Goal: Task Accomplishment & Management: Use online tool/utility

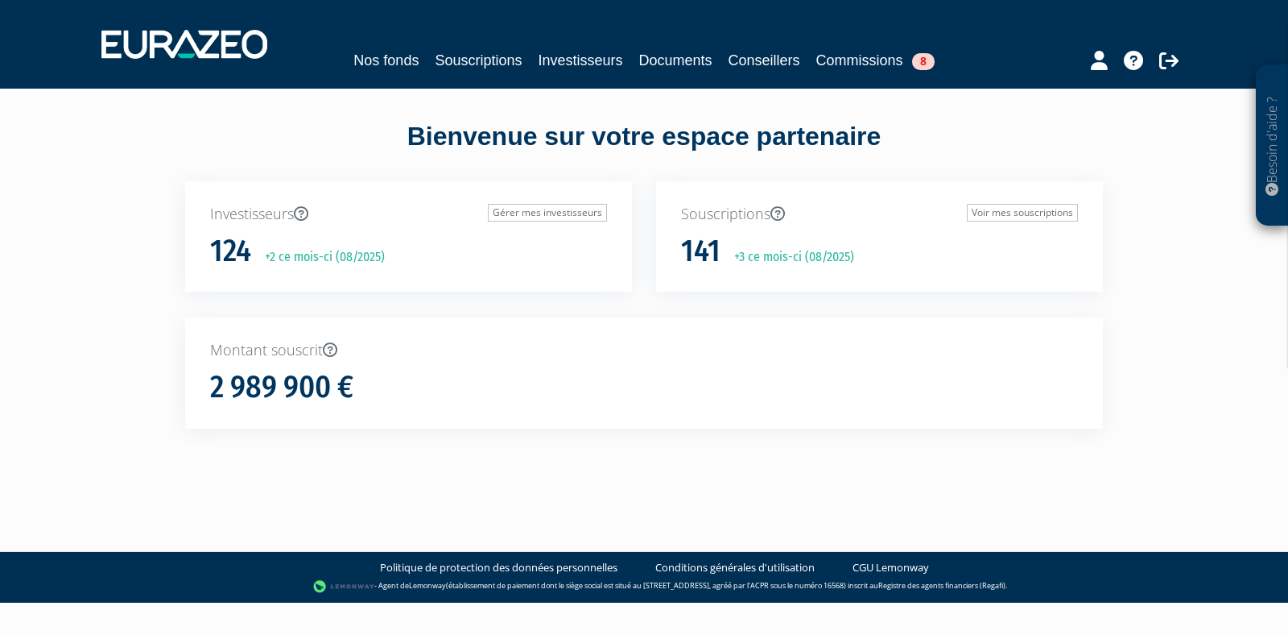
click at [890, 76] on nav "Nos fonds Souscriptions Investisseurs Documents Conseillers Commissions 8" at bounding box center [644, 44] width 1288 height 89
click at [861, 49] on link "Commissions 8" at bounding box center [875, 60] width 118 height 23
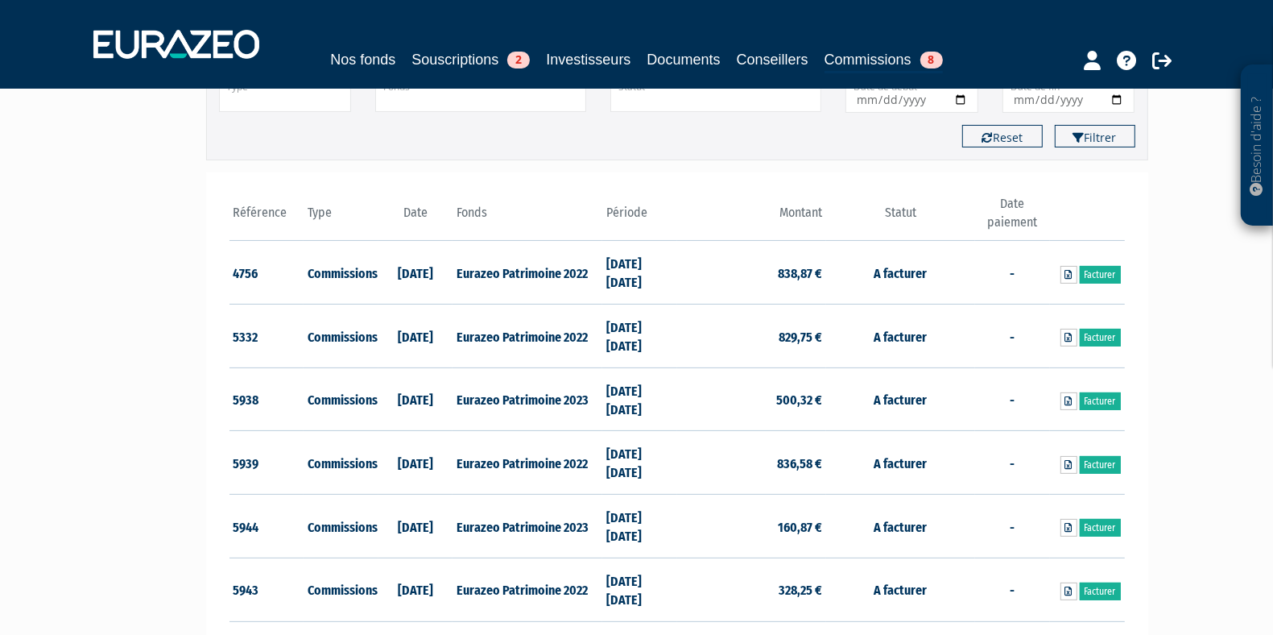
scroll to position [178, 0]
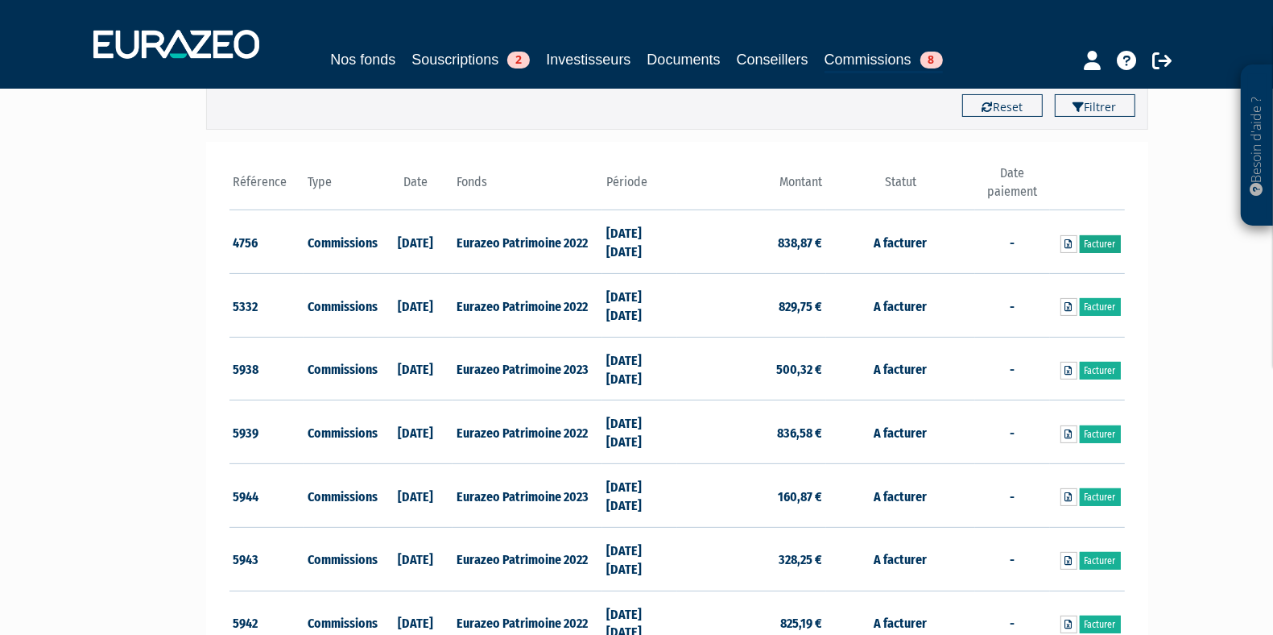
click at [1097, 242] on link "Facturer" at bounding box center [1100, 244] width 41 height 18
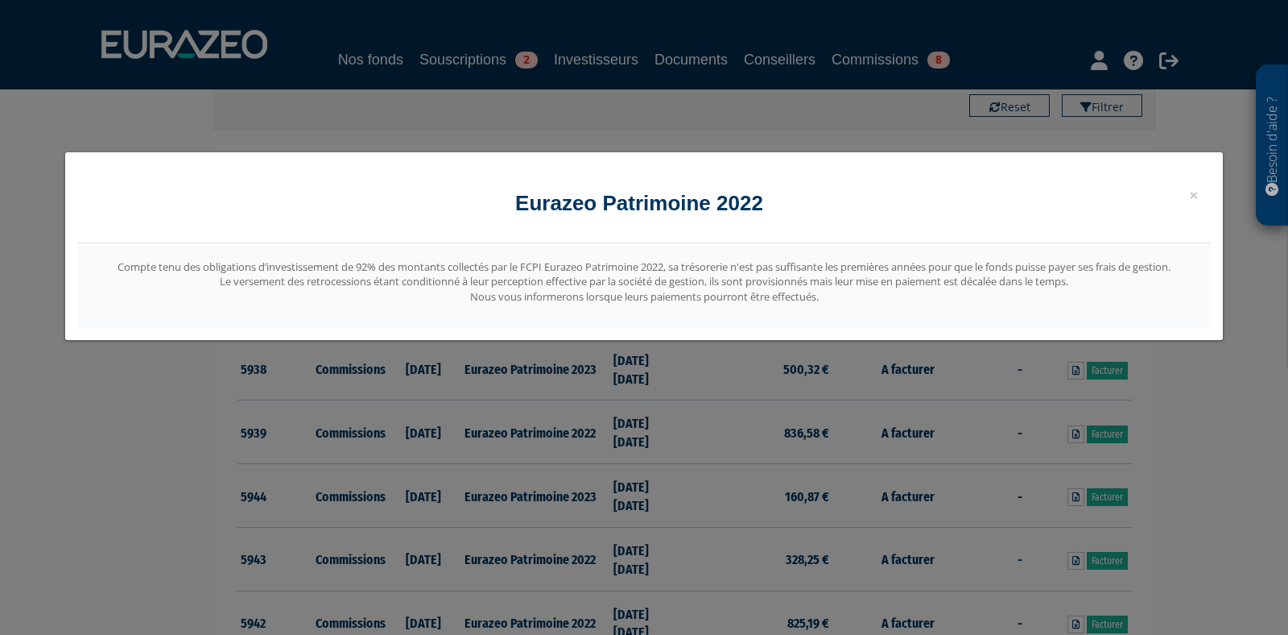
click at [927, 353] on div "× Fermer Eurazeo Patrimoine 2022 Compte tenu des obligations d’investissement d…" at bounding box center [644, 317] width 1288 height 635
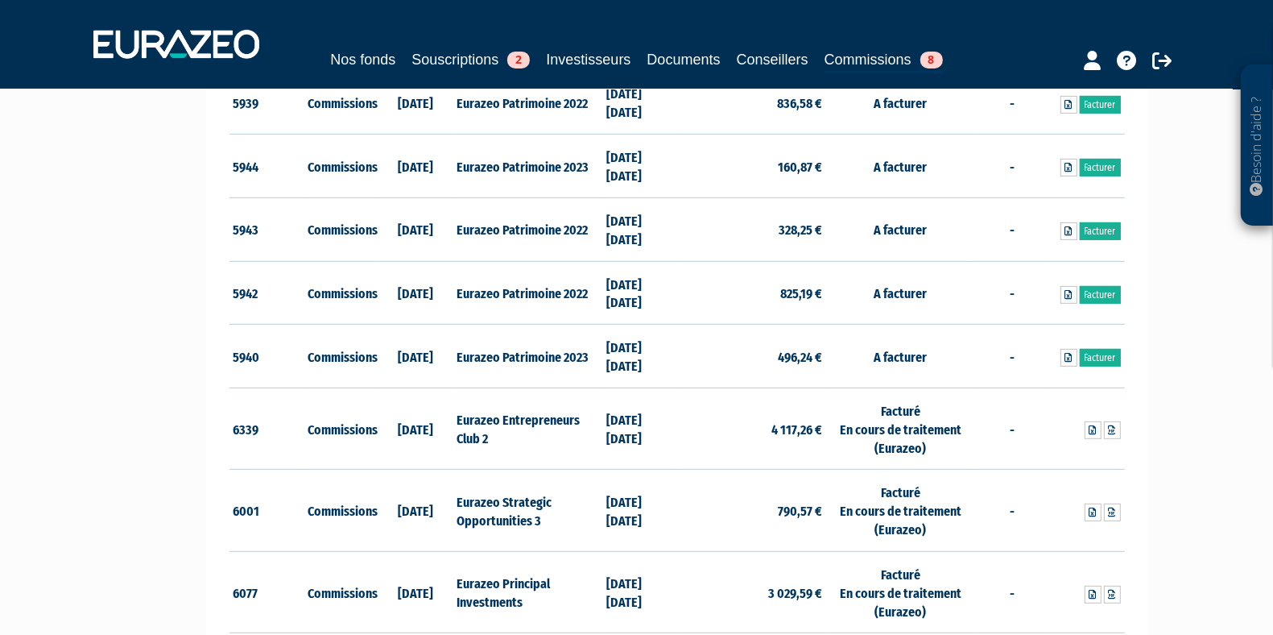
scroll to position [508, 0]
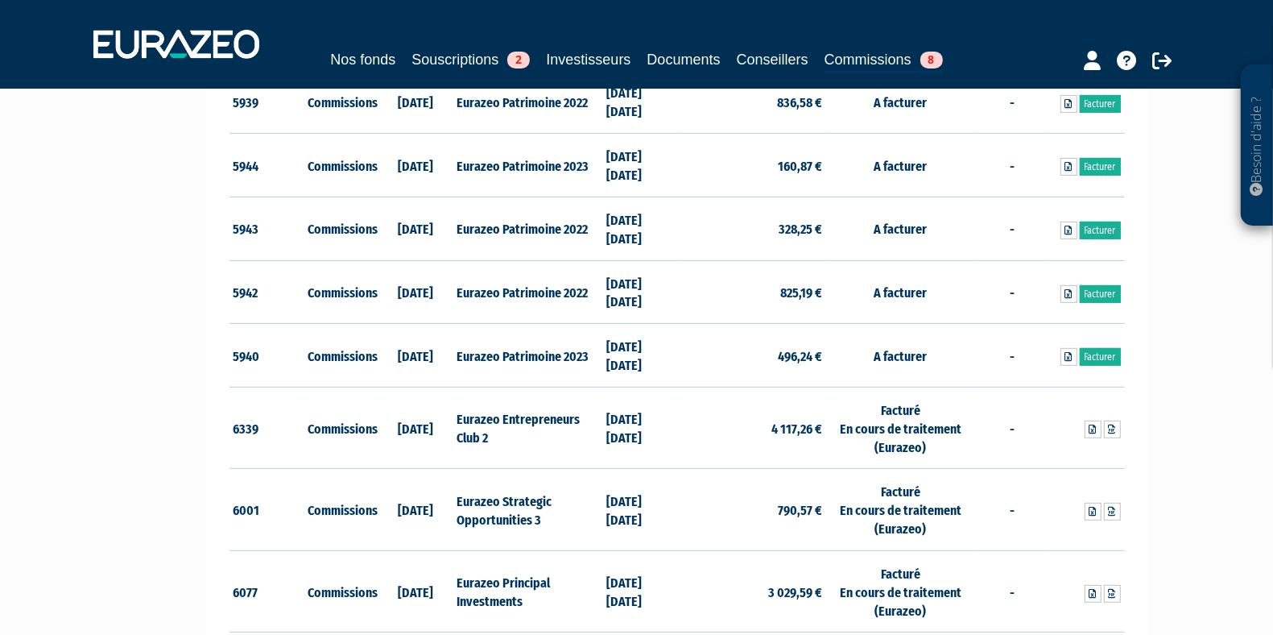
click at [644, 355] on td "[DATE] [DATE]" at bounding box center [639, 356] width 75 height 64
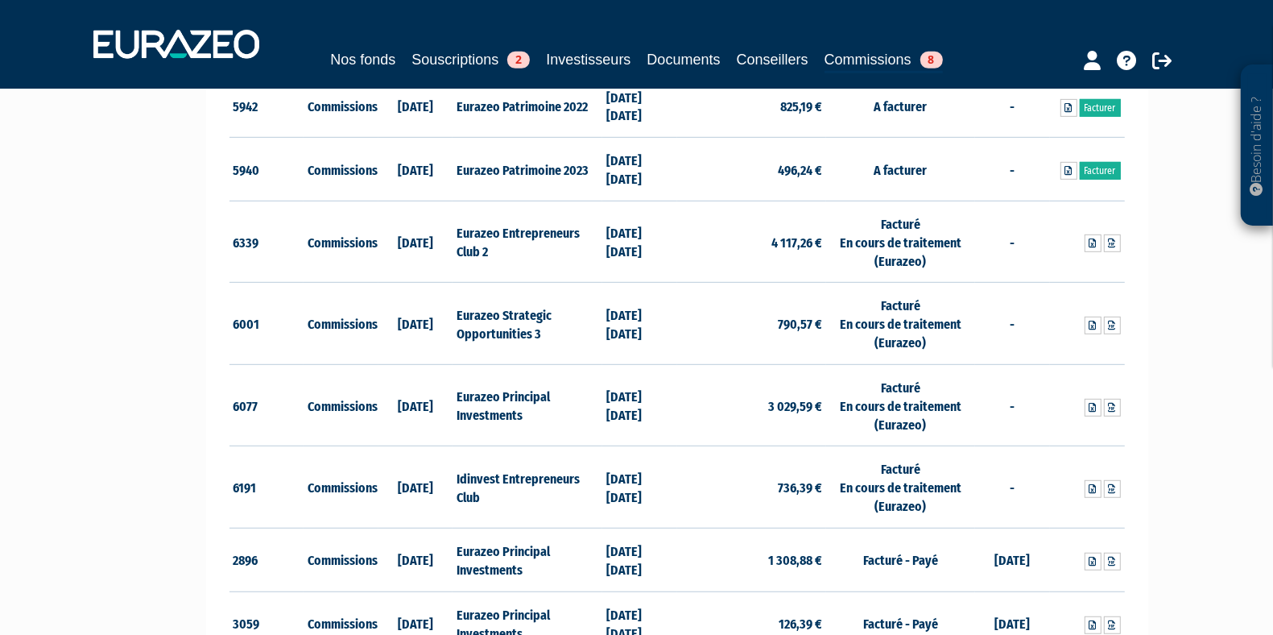
scroll to position [698, 0]
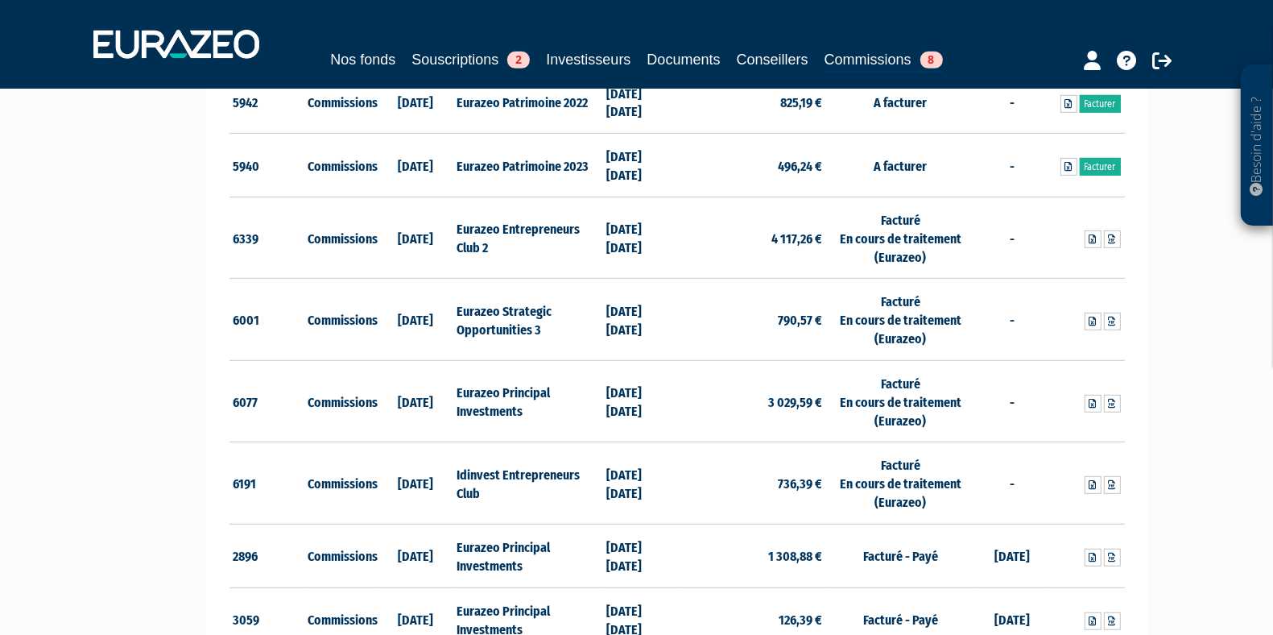
drag, startPoint x: 474, startPoint y: 229, endPoint x: 510, endPoint y: 239, distance: 37.7
click at [510, 239] on td "Eurazeo Entrepreneurs Club 2" at bounding box center [527, 237] width 149 height 82
drag, startPoint x: 510, startPoint y: 239, endPoint x: 265, endPoint y: 228, distance: 245.8
click at [265, 228] on tr "6339 Commissions [DATE] Eurazeo Entrepreneurs Club 2 [DATE] [DATE] 4 117,26 € F…" at bounding box center [676, 237] width 895 height 82
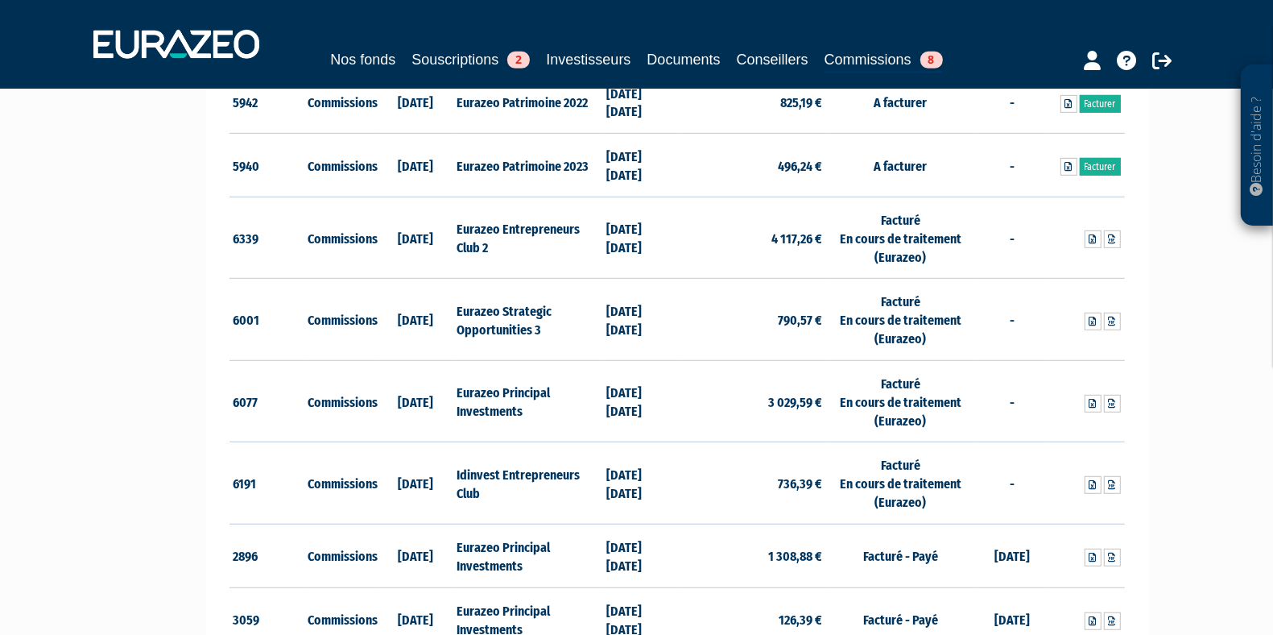
click at [265, 228] on td "6339" at bounding box center [266, 237] width 75 height 82
drag, startPoint x: 265, startPoint y: 228, endPoint x: 984, endPoint y: 493, distance: 766.3
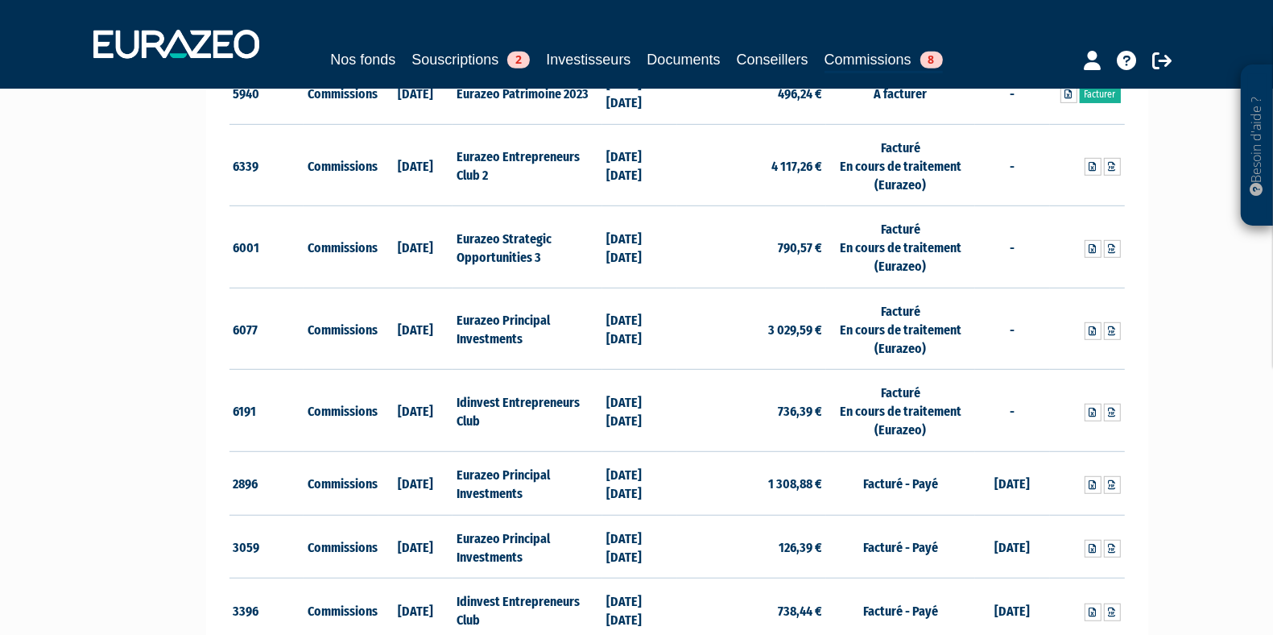
scroll to position [763, 0]
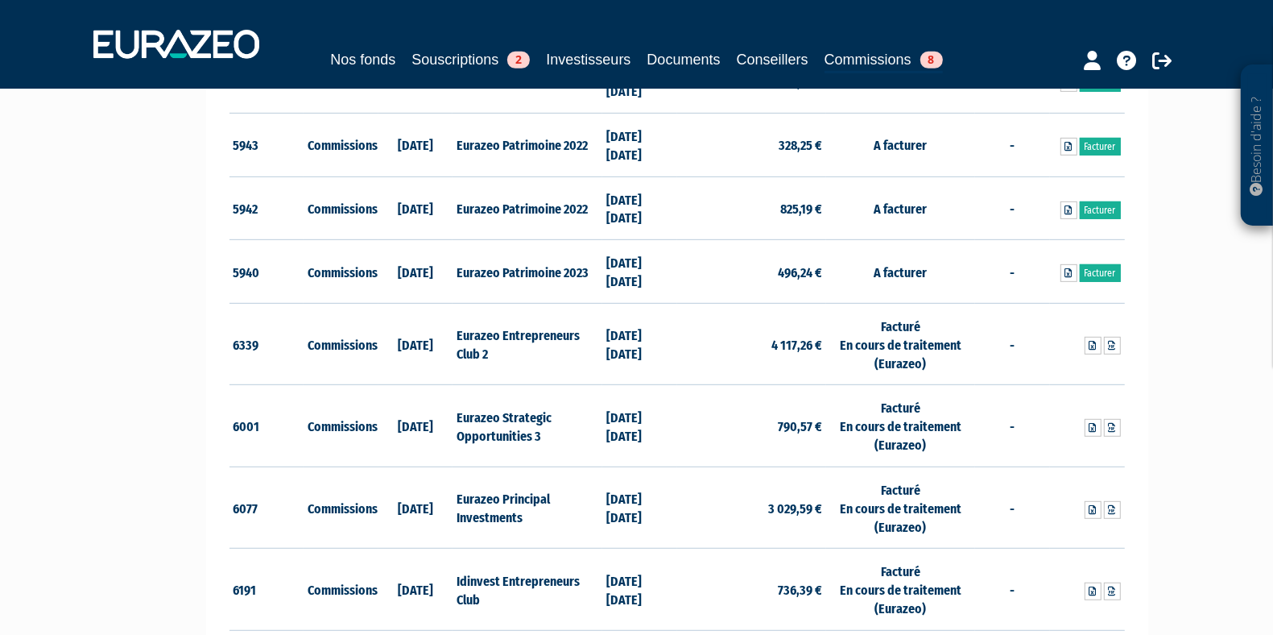
scroll to position [613, 0]
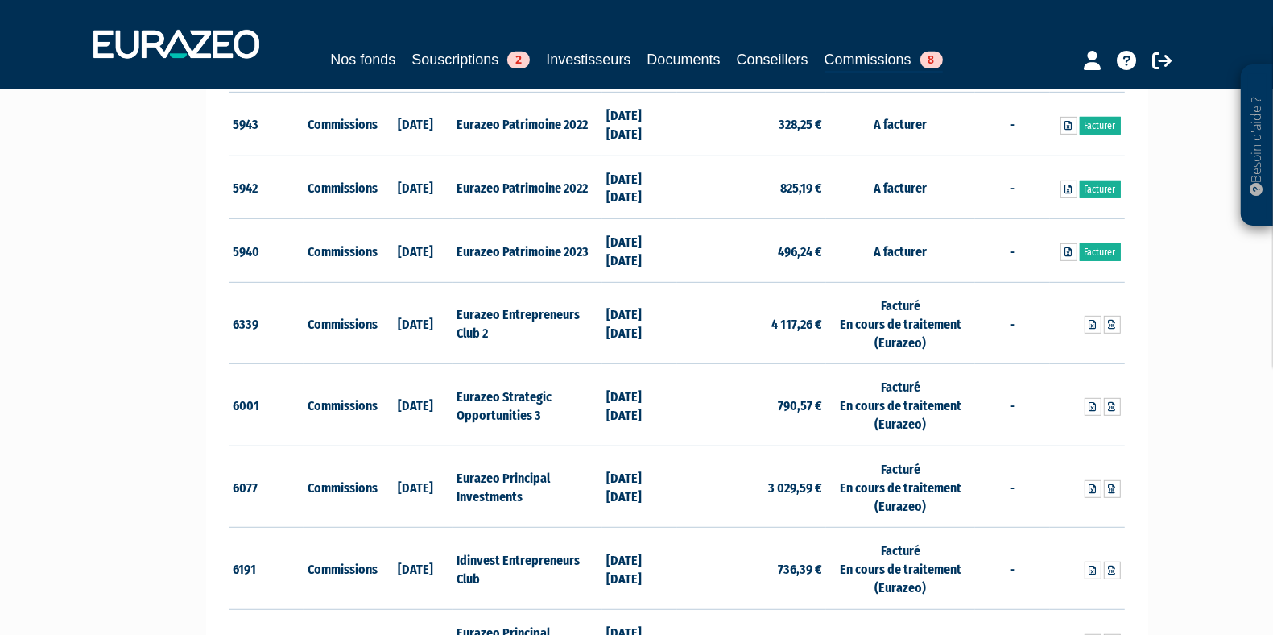
drag, startPoint x: 471, startPoint y: 307, endPoint x: 541, endPoint y: 337, distance: 76.4
click at [541, 337] on td "Eurazeo Entrepreneurs Club 2" at bounding box center [527, 323] width 149 height 82
drag, startPoint x: 541, startPoint y: 337, endPoint x: 511, endPoint y: 320, distance: 34.7
click at [511, 320] on td "Eurazeo Entrepreneurs Club 2" at bounding box center [527, 323] width 149 height 82
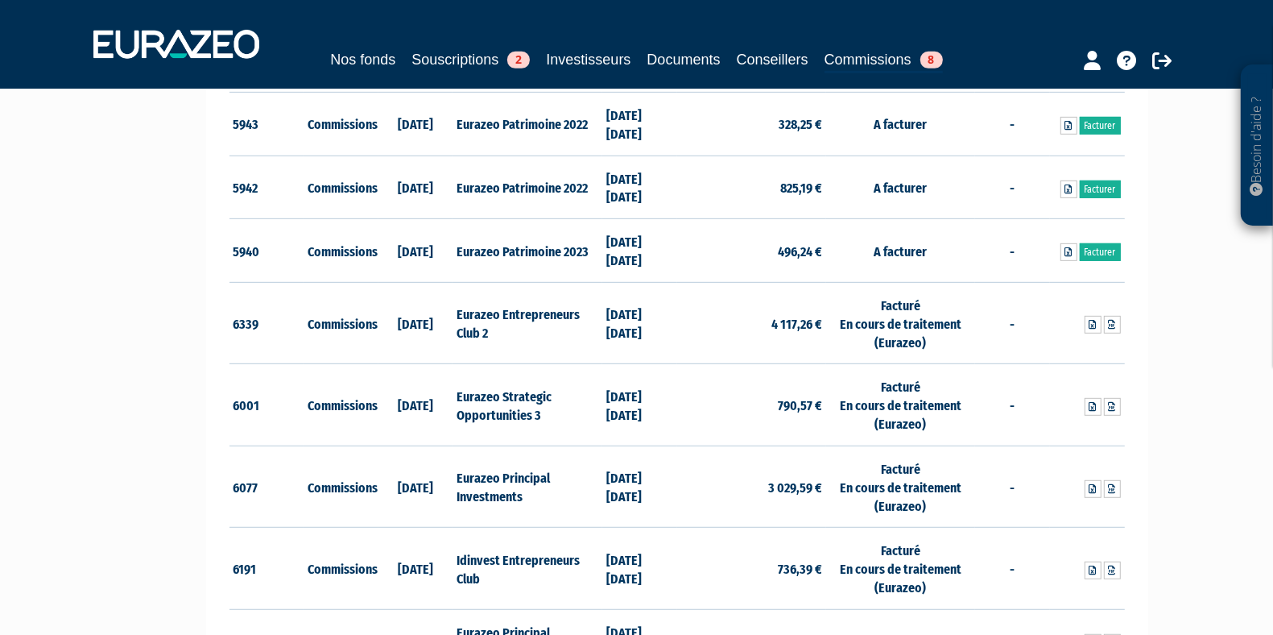
click at [511, 320] on td "Eurazeo Entrepreneurs Club 2" at bounding box center [527, 323] width 149 height 82
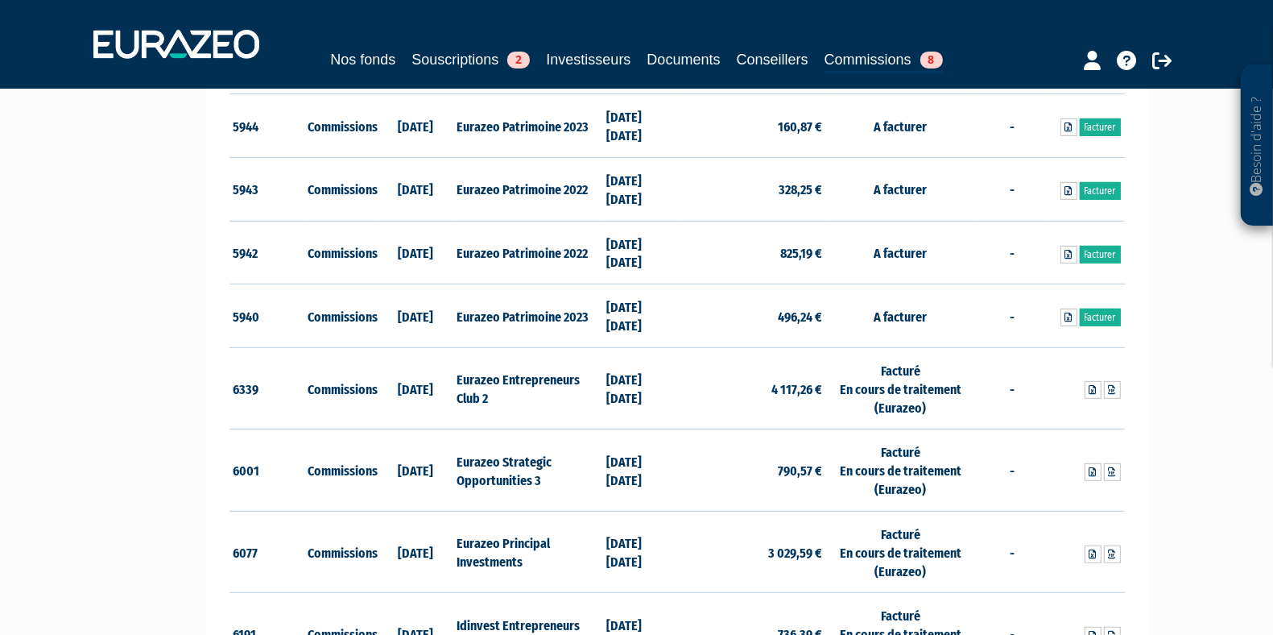
scroll to position [548, 0]
click at [474, 392] on td "Eurazeo Entrepreneurs Club 2" at bounding box center [527, 387] width 149 height 82
copy tr "Eurazeo Entrepreneurs Club 2"
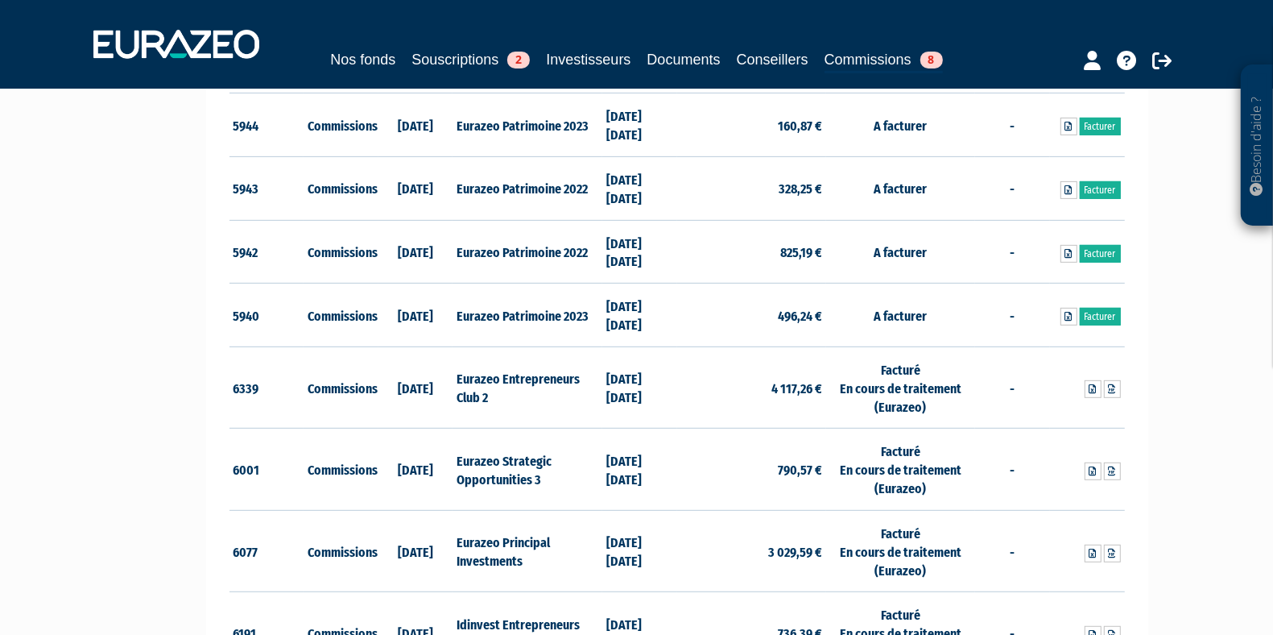
scroll to position [598, 0]
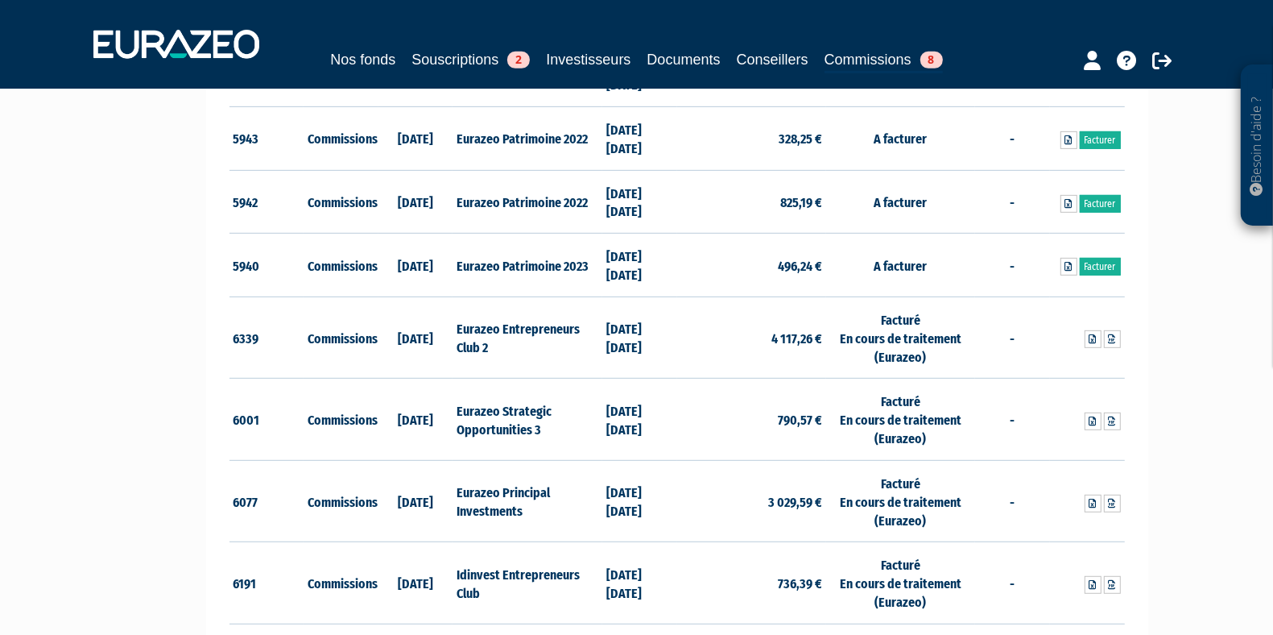
drag, startPoint x: 551, startPoint y: 424, endPoint x: 459, endPoint y: 407, distance: 93.3
click at [459, 407] on td "Eurazeo Strategic Opportunities 3" at bounding box center [527, 419] width 149 height 82
copy td "Eurazeo Strategic Opportunities 3"
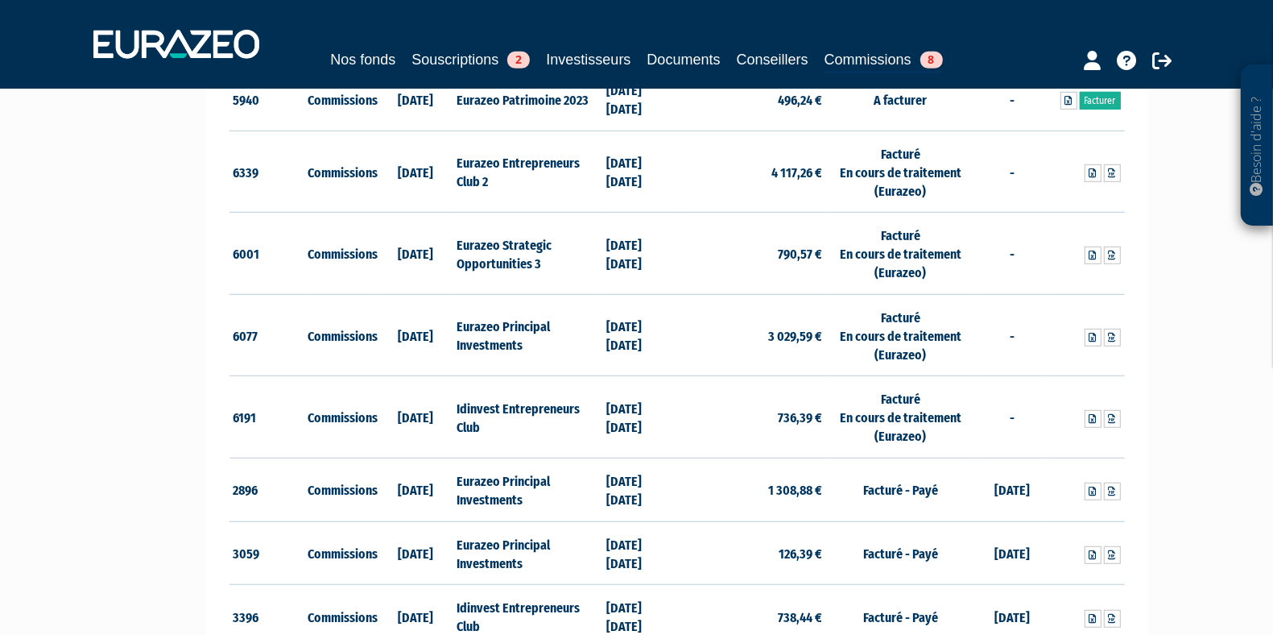
copy td "Eurazeo Strategic Opportunities 3"
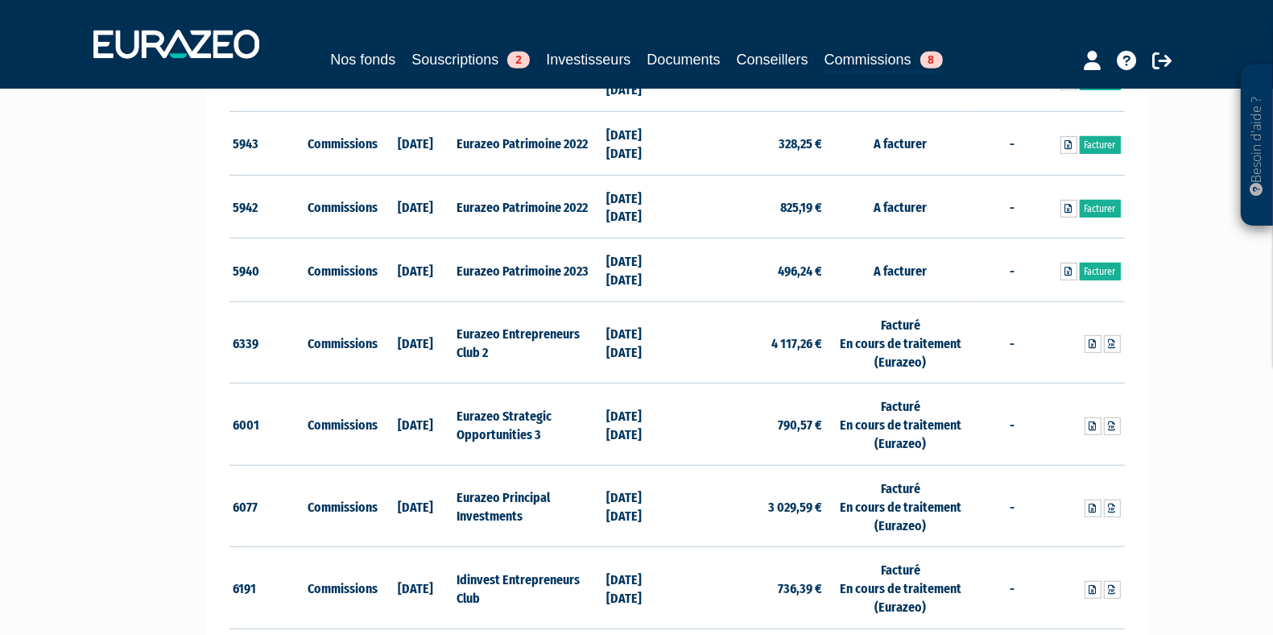
scroll to position [589, 0]
